Goal: Task Accomplishment & Management: Use online tool/utility

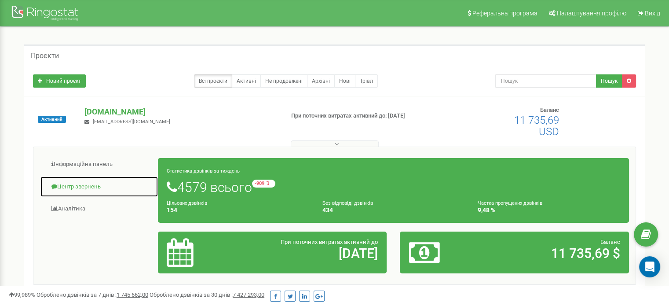
click at [77, 185] on link "Центр звернень" at bounding box center [99, 187] width 118 height 22
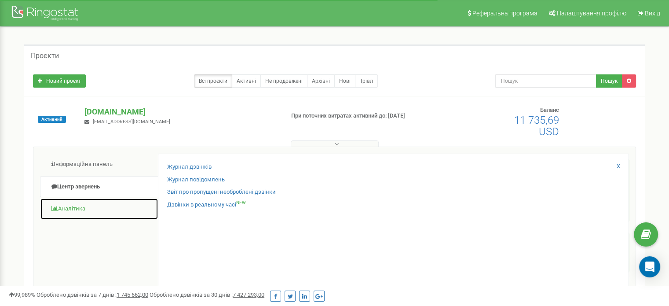
click at [67, 204] on link "Аналiтика" at bounding box center [99, 209] width 118 height 22
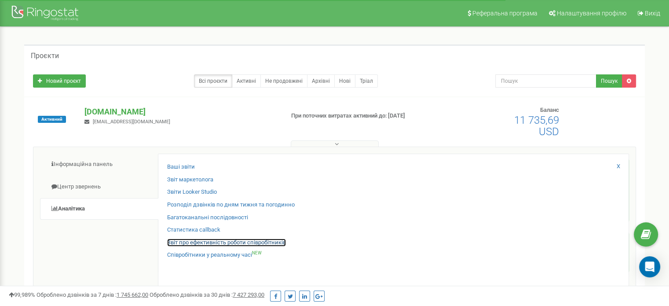
click at [259, 239] on link "Звіт про ефективність роботи співробітників" at bounding box center [226, 243] width 119 height 8
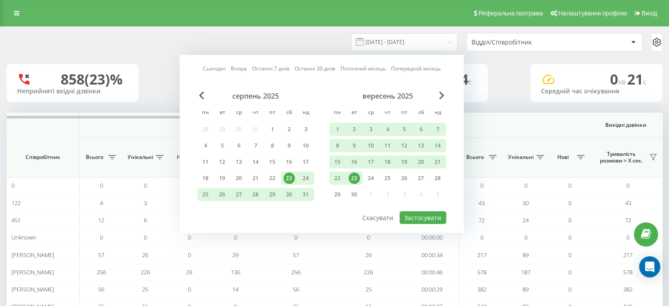
click at [357, 178] on div "23" at bounding box center [354, 178] width 11 height 11
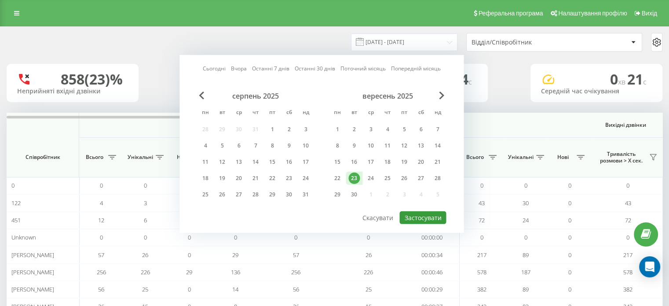
click at [434, 217] on button "Застосувати" at bounding box center [423, 217] width 47 height 13
type input "[DATE] - [DATE]"
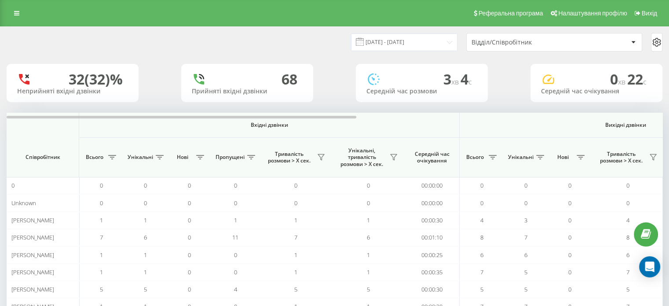
click at [537, 45] on div "Відділ/Співробітник" at bounding box center [524, 42] width 105 height 7
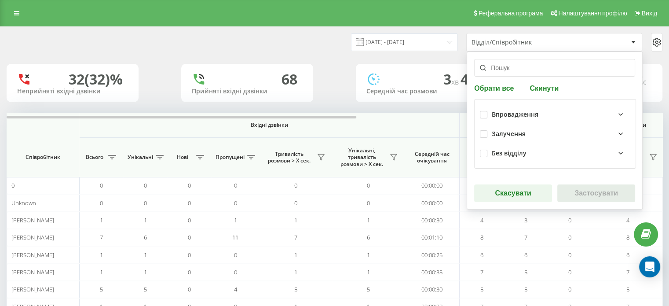
click at [514, 132] on div "Залучення" at bounding box center [509, 133] width 34 height 7
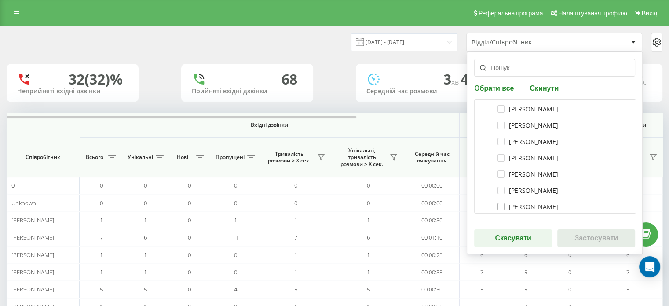
scroll to position [132, 0]
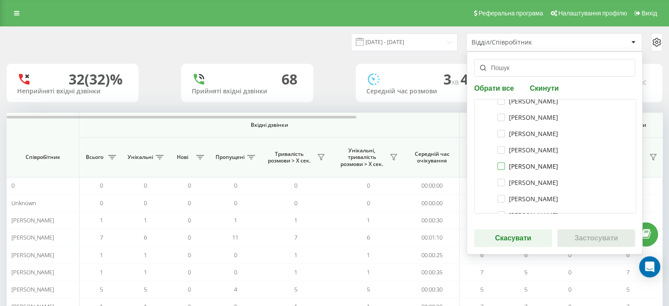
click at [498, 165] on label "[PERSON_NAME]" at bounding box center [528, 165] width 61 height 7
checkbox input "true"
click at [584, 234] on button "Застосувати" at bounding box center [597, 238] width 78 height 18
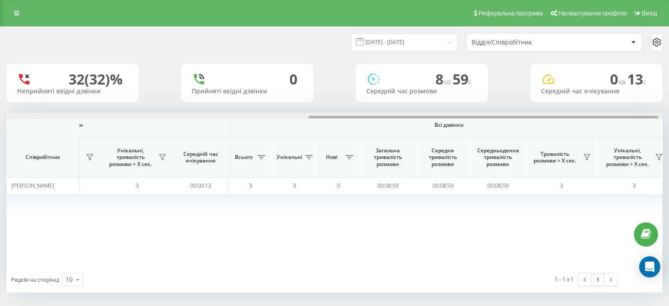
scroll to position [0, 572]
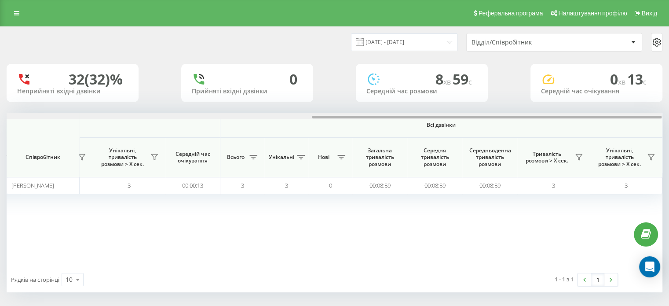
drag, startPoint x: 349, startPoint y: 116, endPoint x: 676, endPoint y: 125, distance: 327.1
click at [669, 125] on html "[DOMAIN_NAME]... Проекти [DOMAIN_NAME] Дашборд Центр звернень Аналiтика Ваші зв…" at bounding box center [334, 153] width 669 height 306
click at [577, 156] on icon at bounding box center [579, 157] width 7 height 7
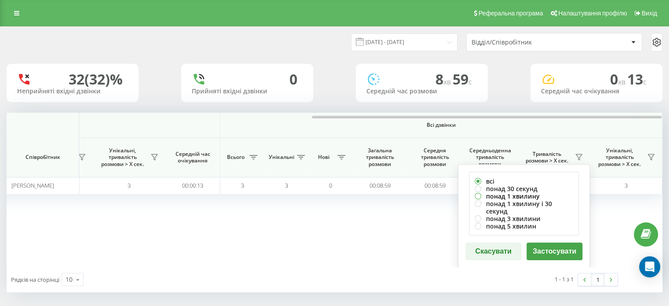
click at [522, 197] on label "понад 1 хвилину" at bounding box center [524, 195] width 99 height 7
radio input "true"
click at [551, 242] on button "Застосувати" at bounding box center [555, 251] width 56 height 18
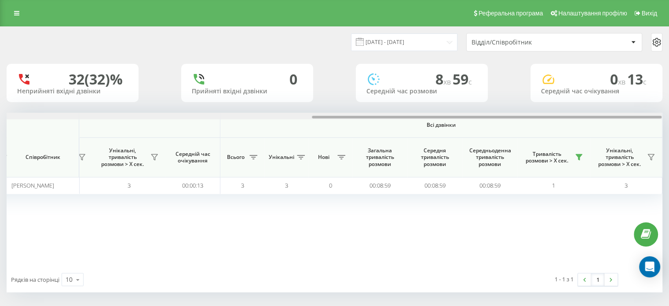
drag, startPoint x: 349, startPoint y: 119, endPoint x: 673, endPoint y: 121, distance: 324.4
click at [669, 121] on html "[DOMAIN_NAME]... Проекти [DOMAIN_NAME] Дашборд Центр звернень Аналiтика Ваші зв…" at bounding box center [334, 153] width 669 height 306
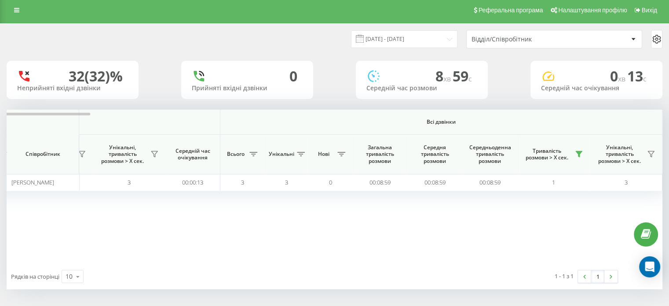
scroll to position [4, 0]
